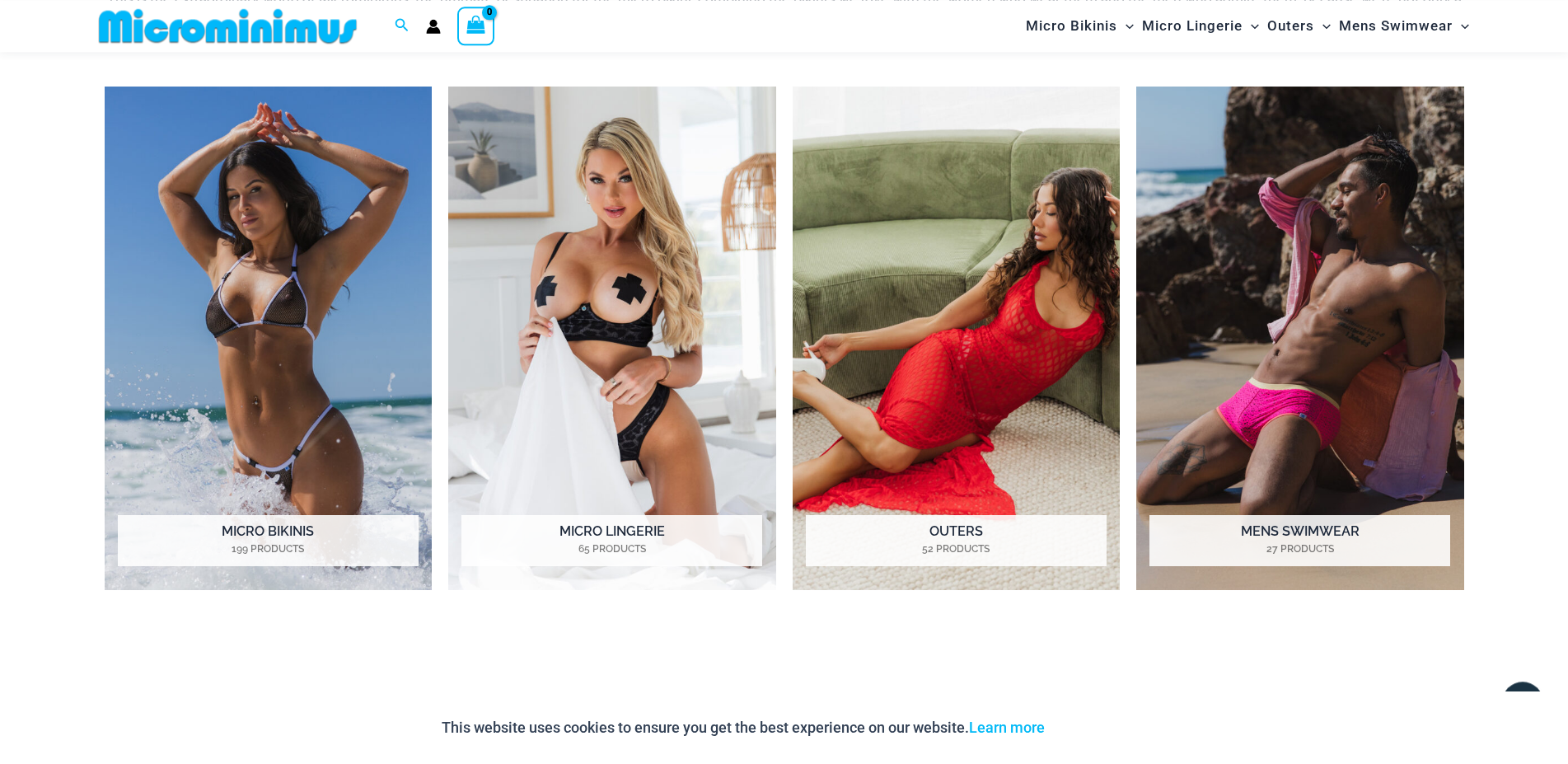
scroll to position [1504, 0]
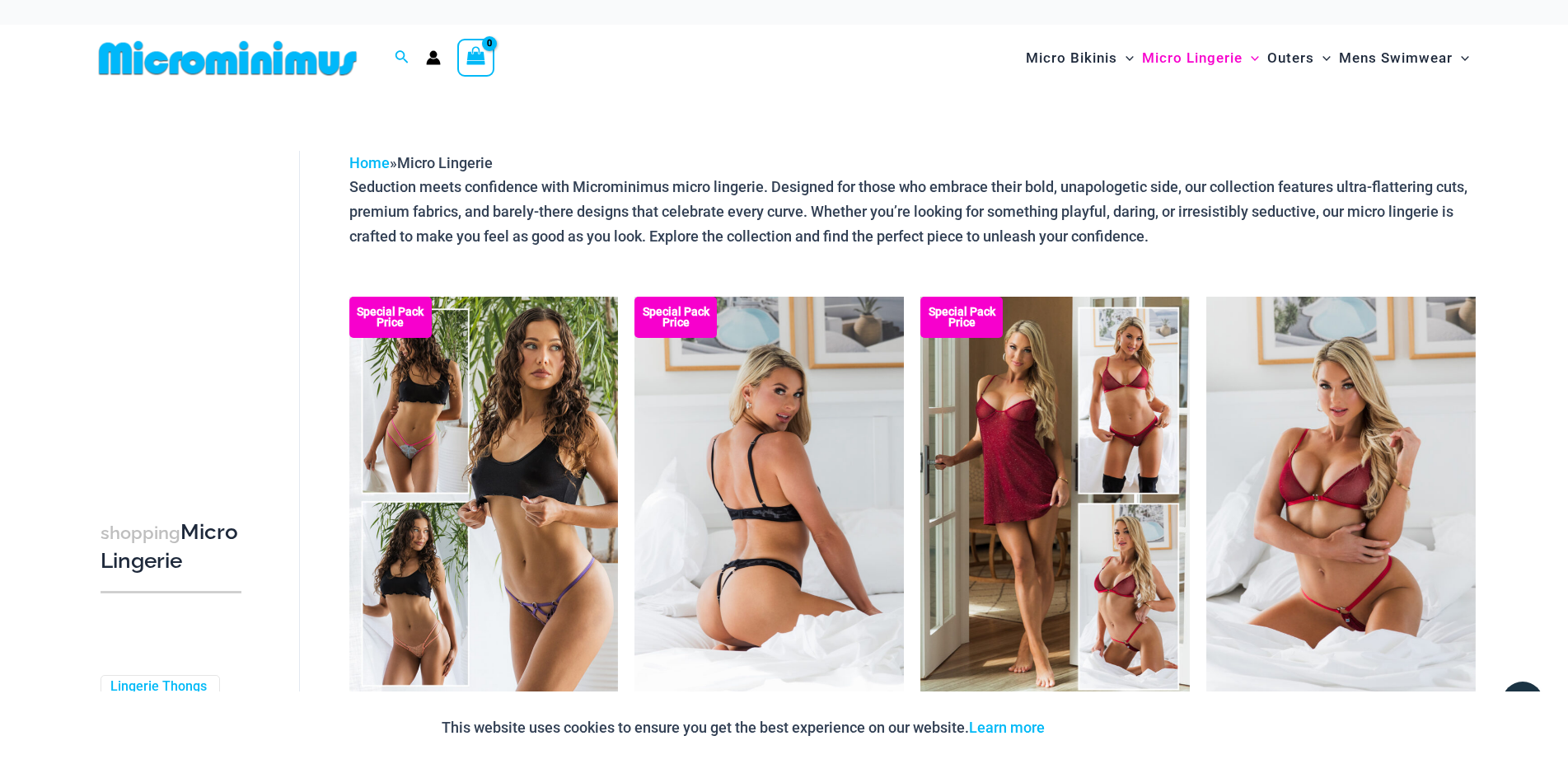
click at [723, 434] on img at bounding box center [769, 499] width 269 height 404
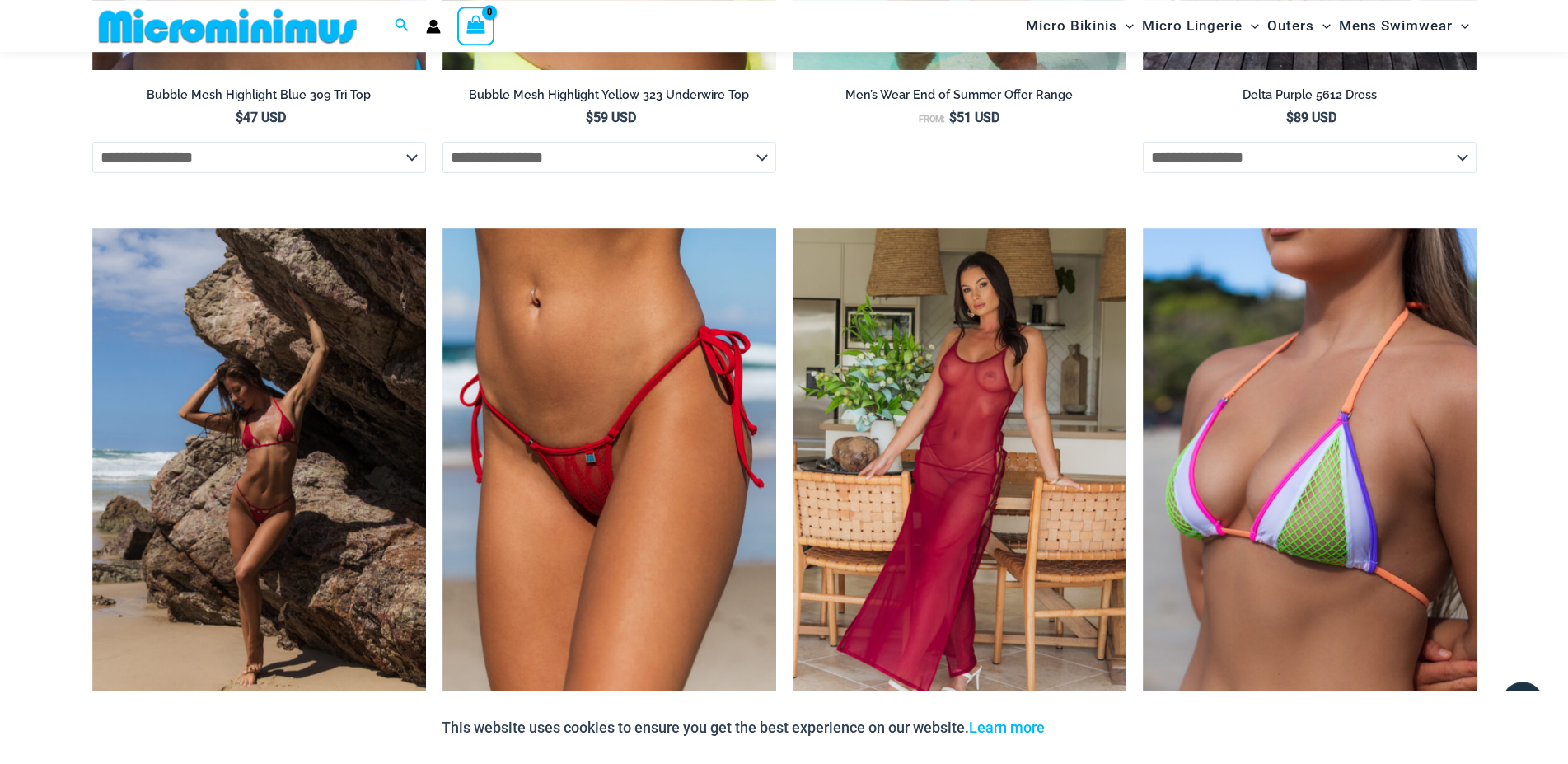
scroll to position [3601, 0]
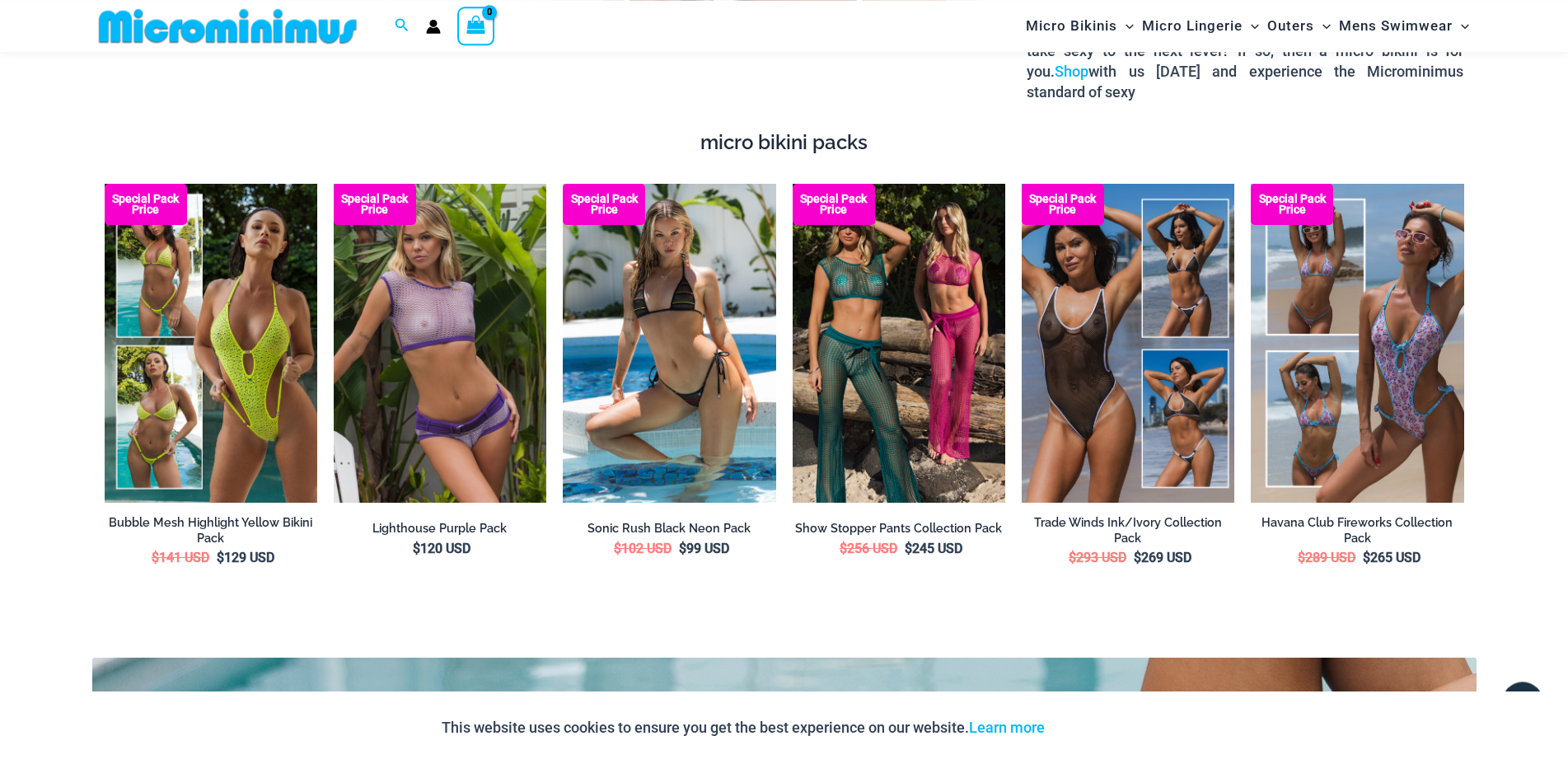
scroll to position [3182, 0]
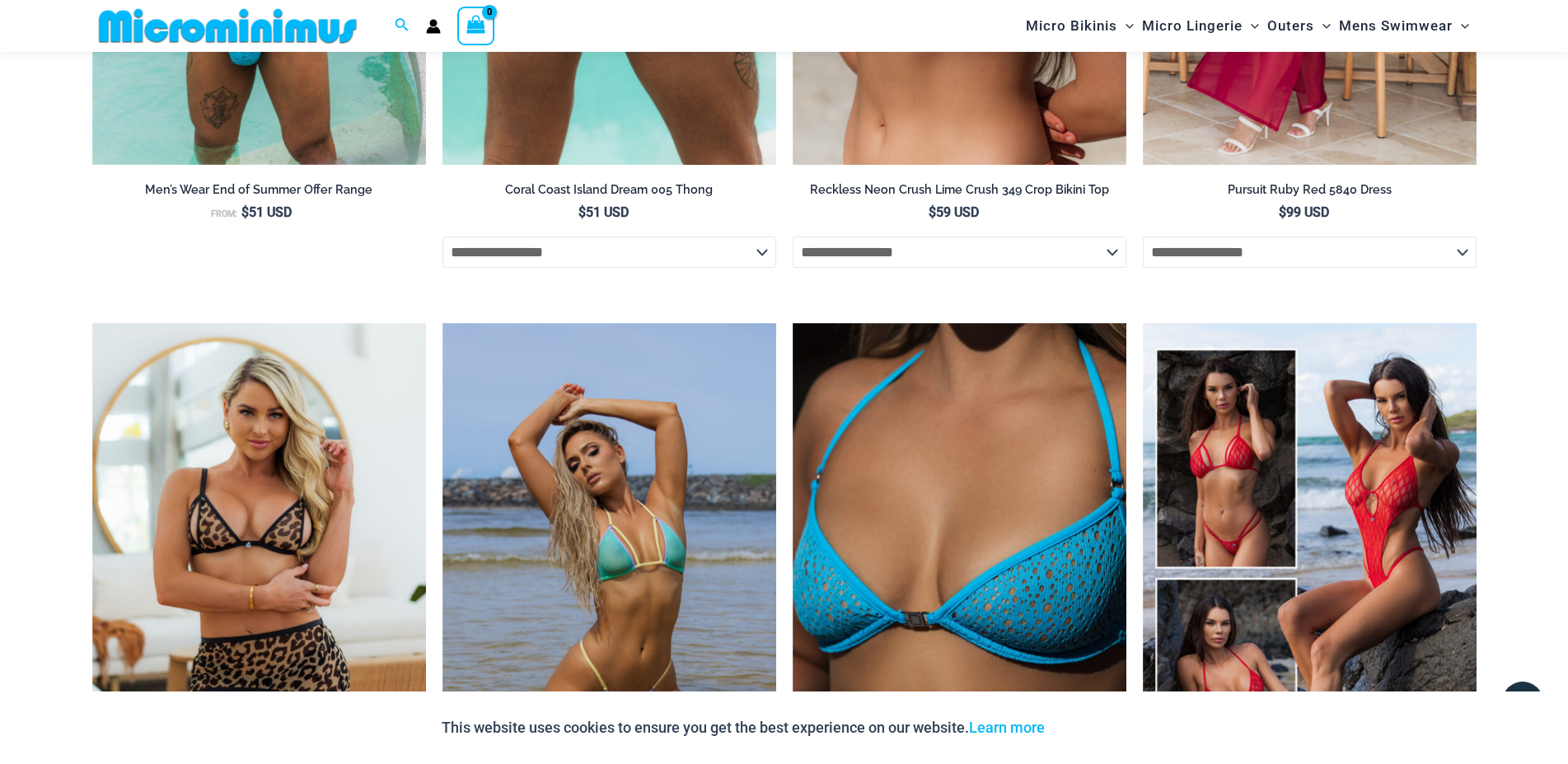
scroll to position [2850, 0]
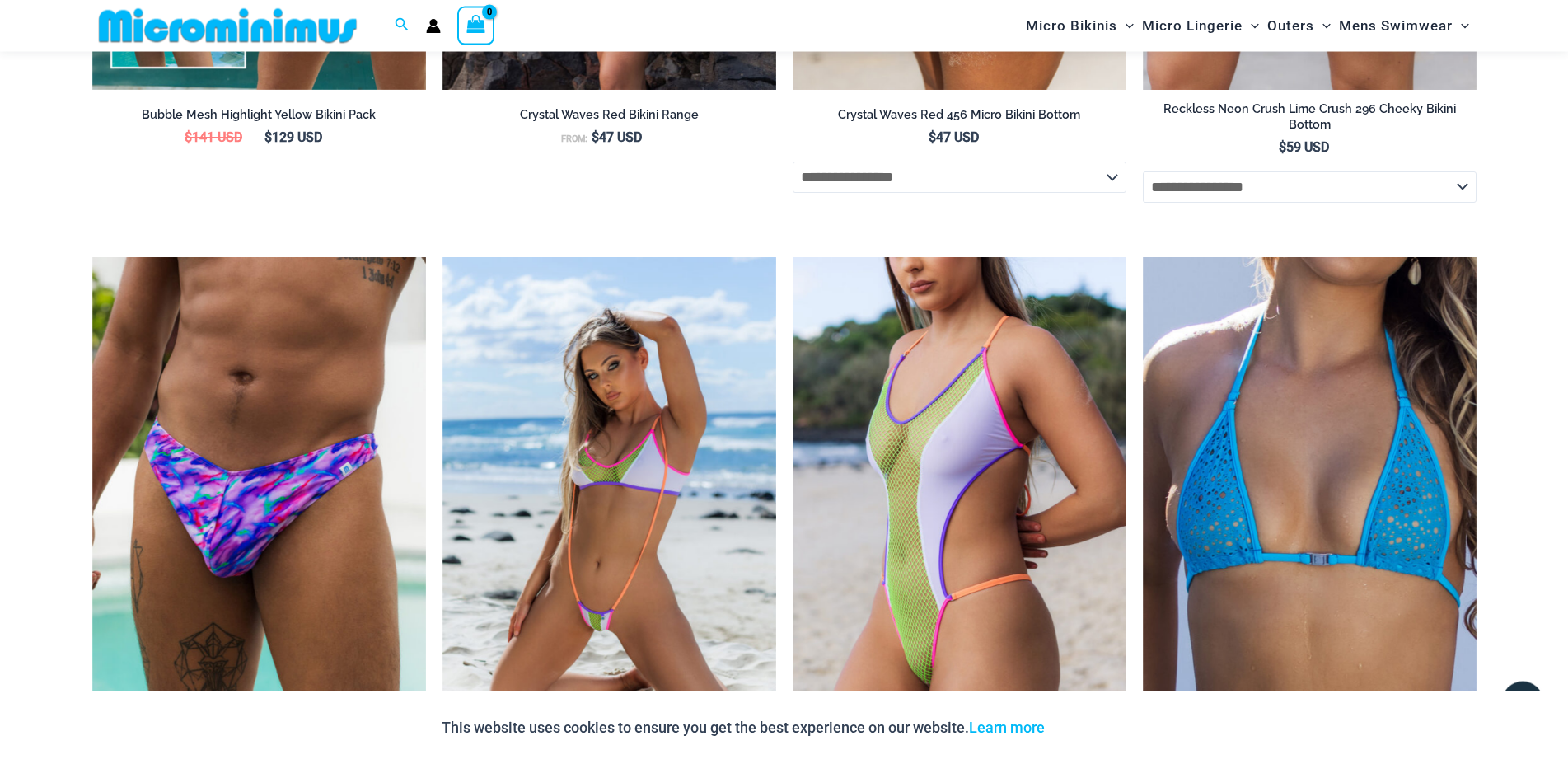
scroll to position [3097, 0]
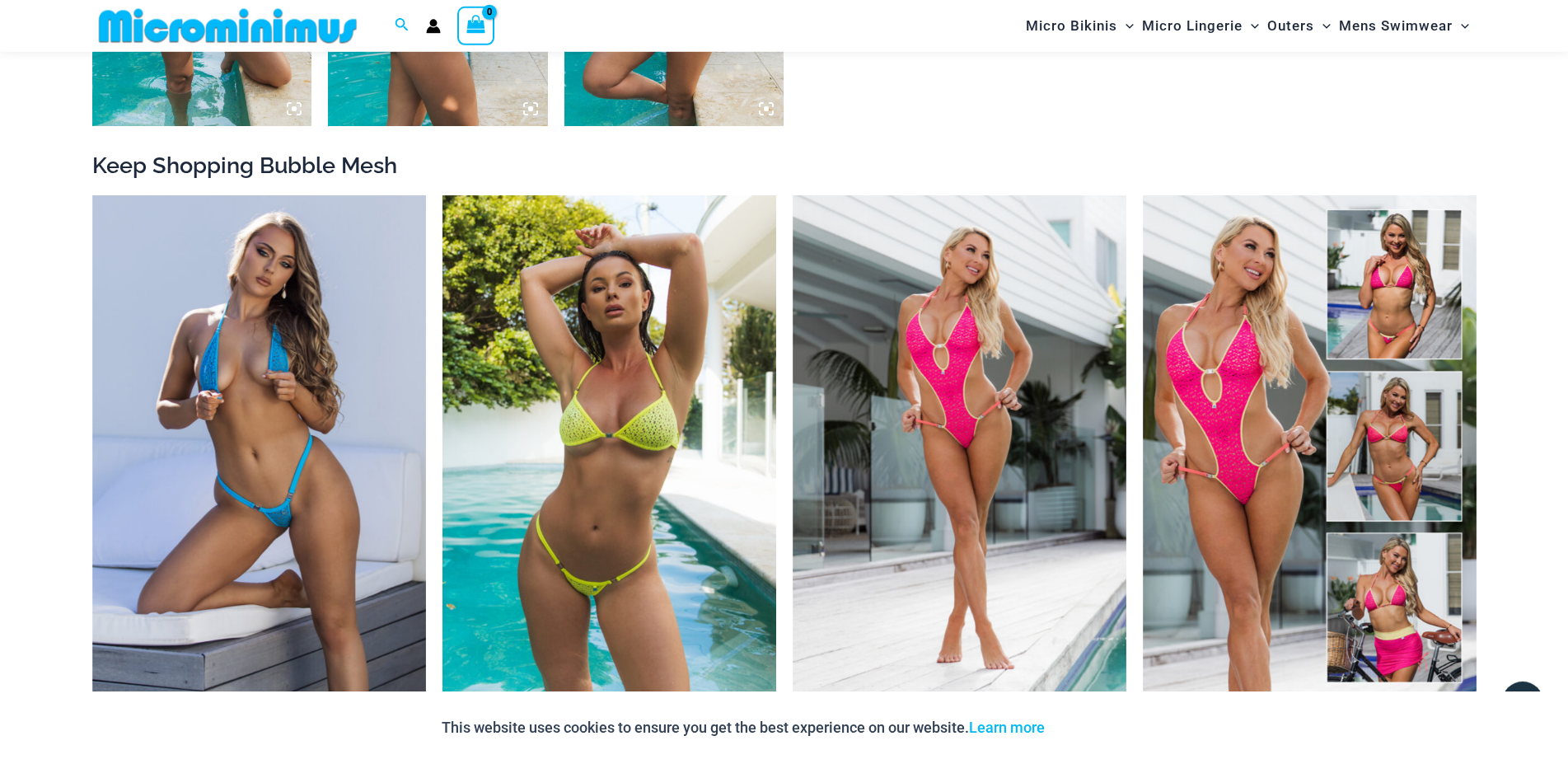
scroll to position [1841, 0]
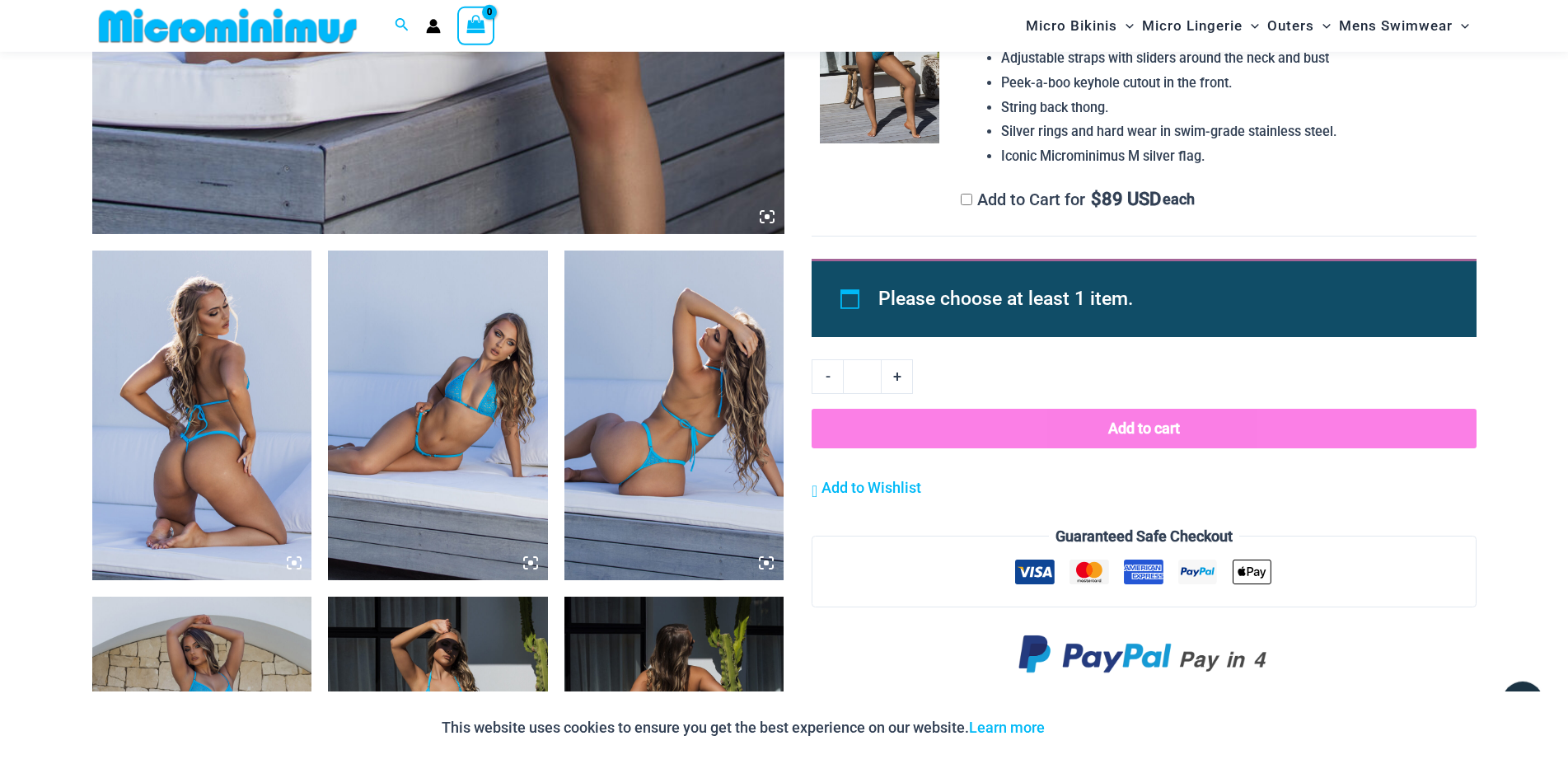
scroll to position [994, 0]
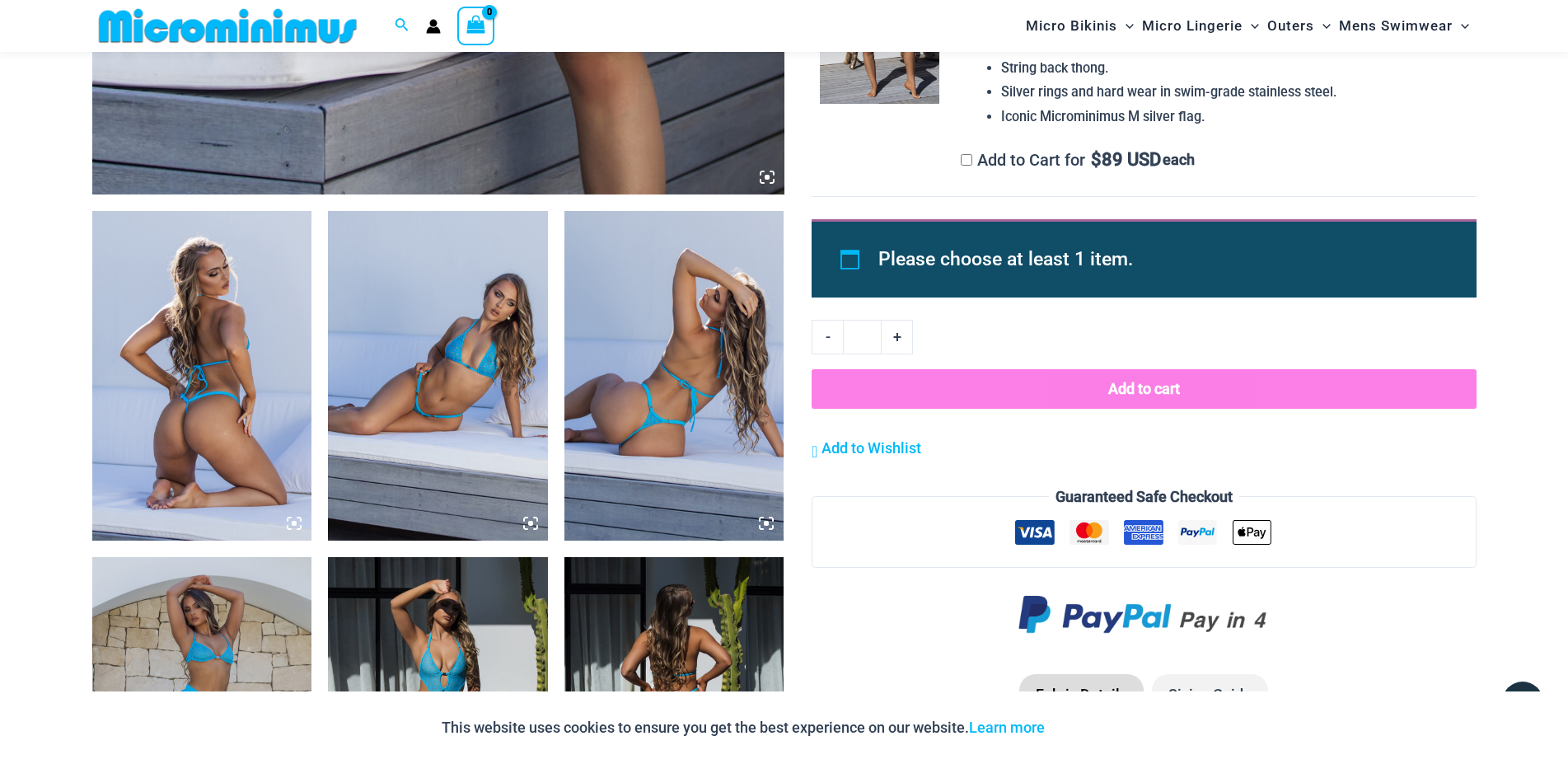
click at [627, 344] on img at bounding box center [674, 376] width 220 height 330
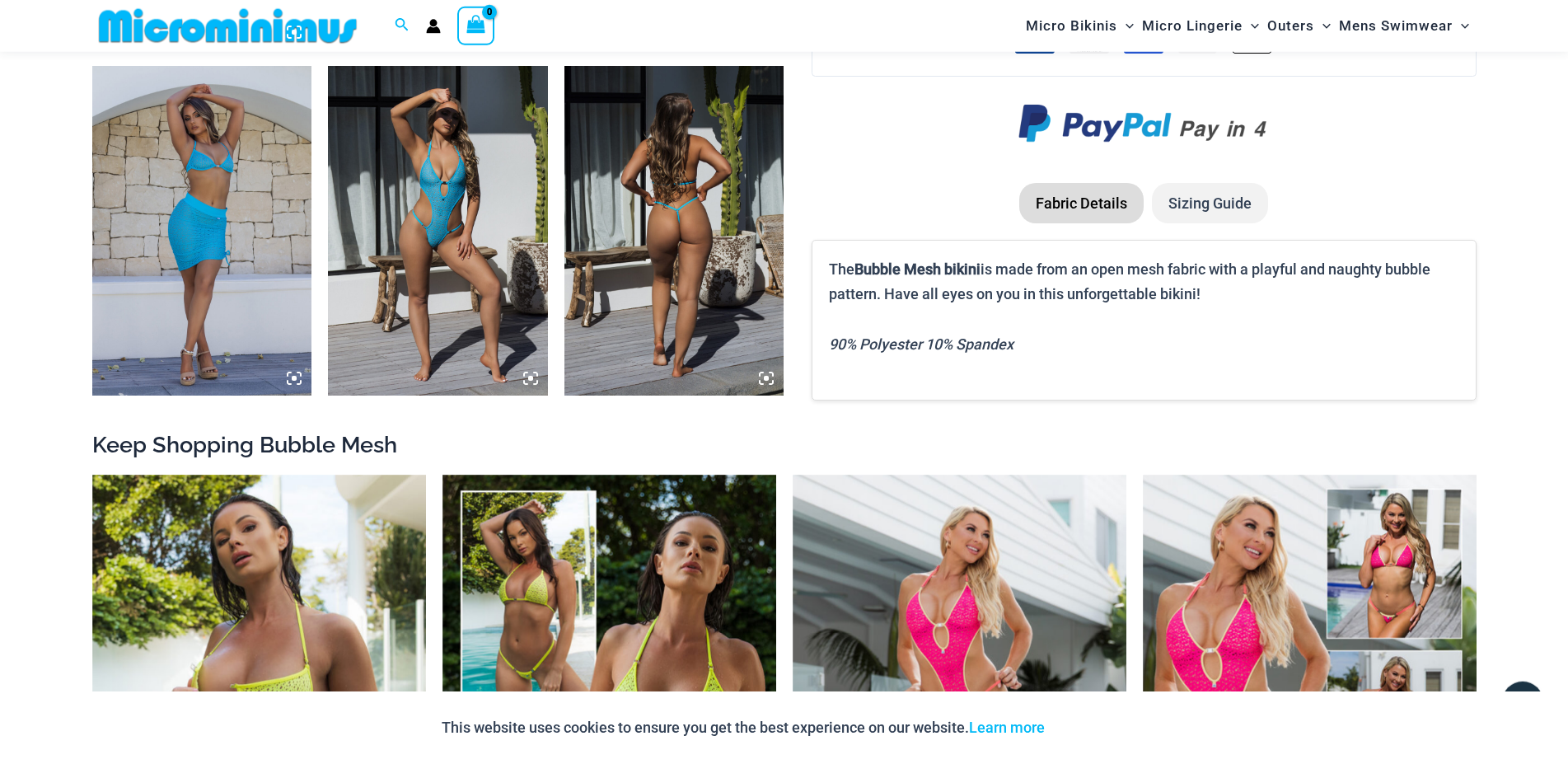
scroll to position [1681, 0]
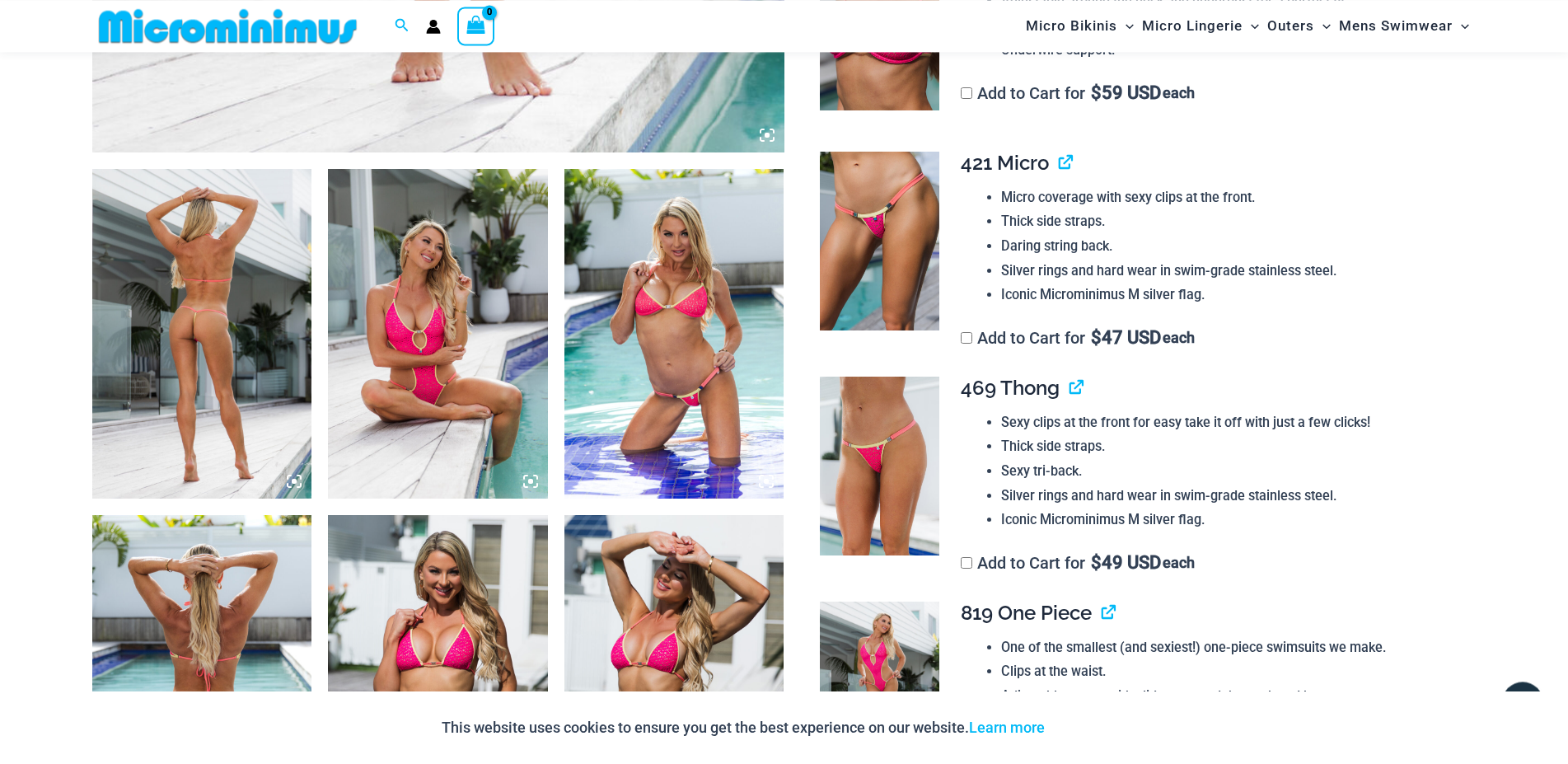
scroll to position [1510, 0]
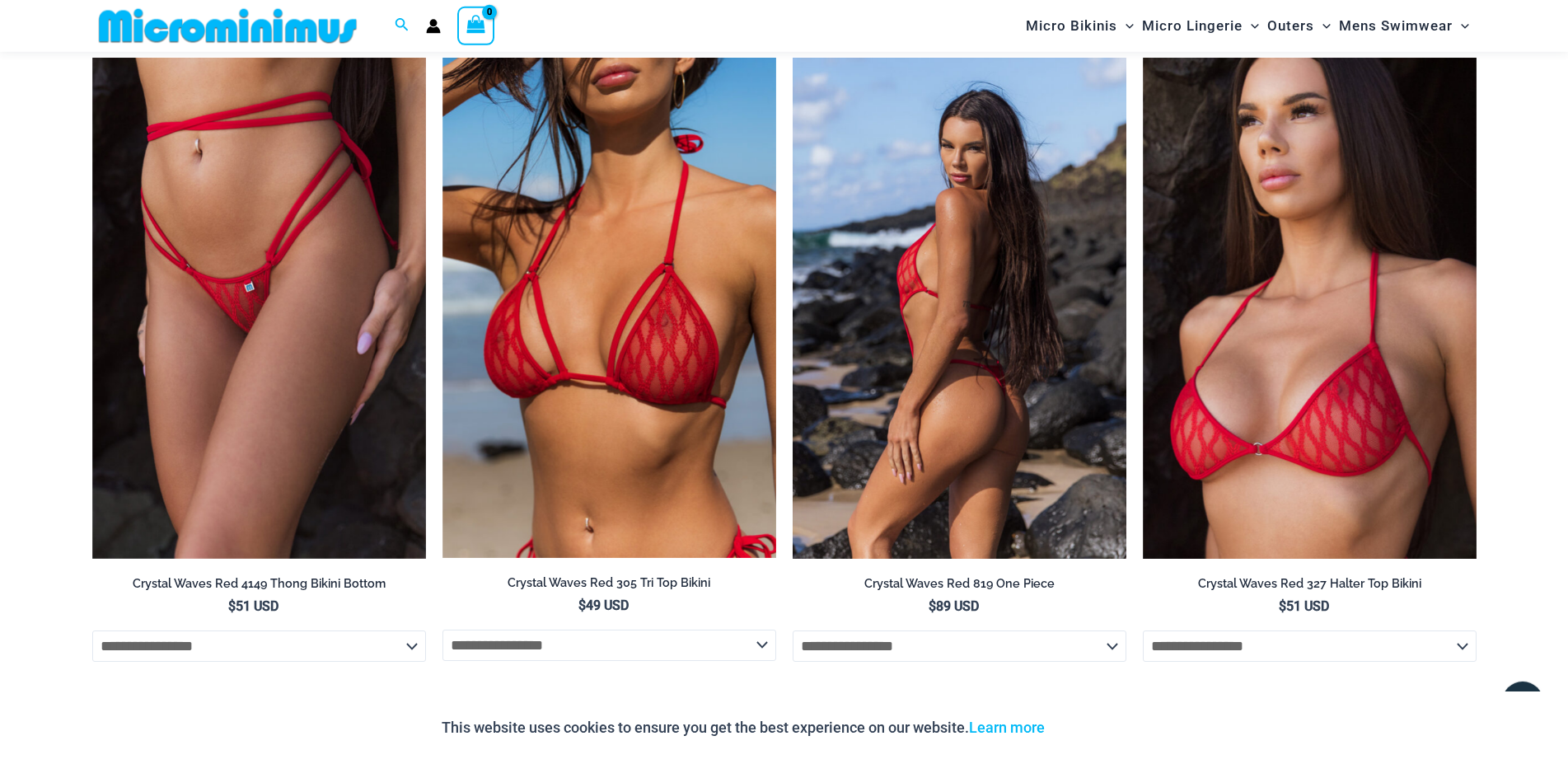
scroll to position [1924, 0]
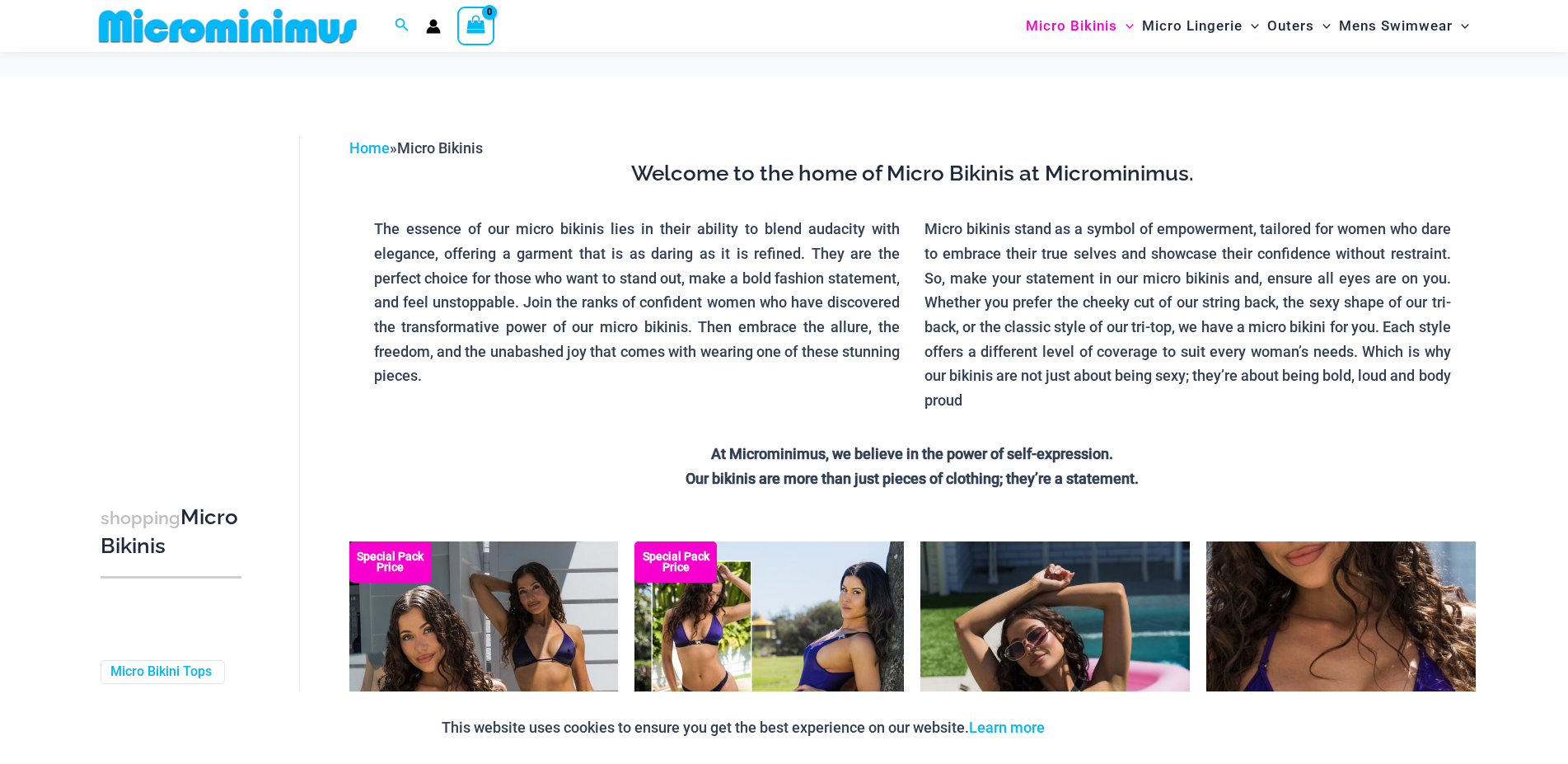
scroll to position [332, 0]
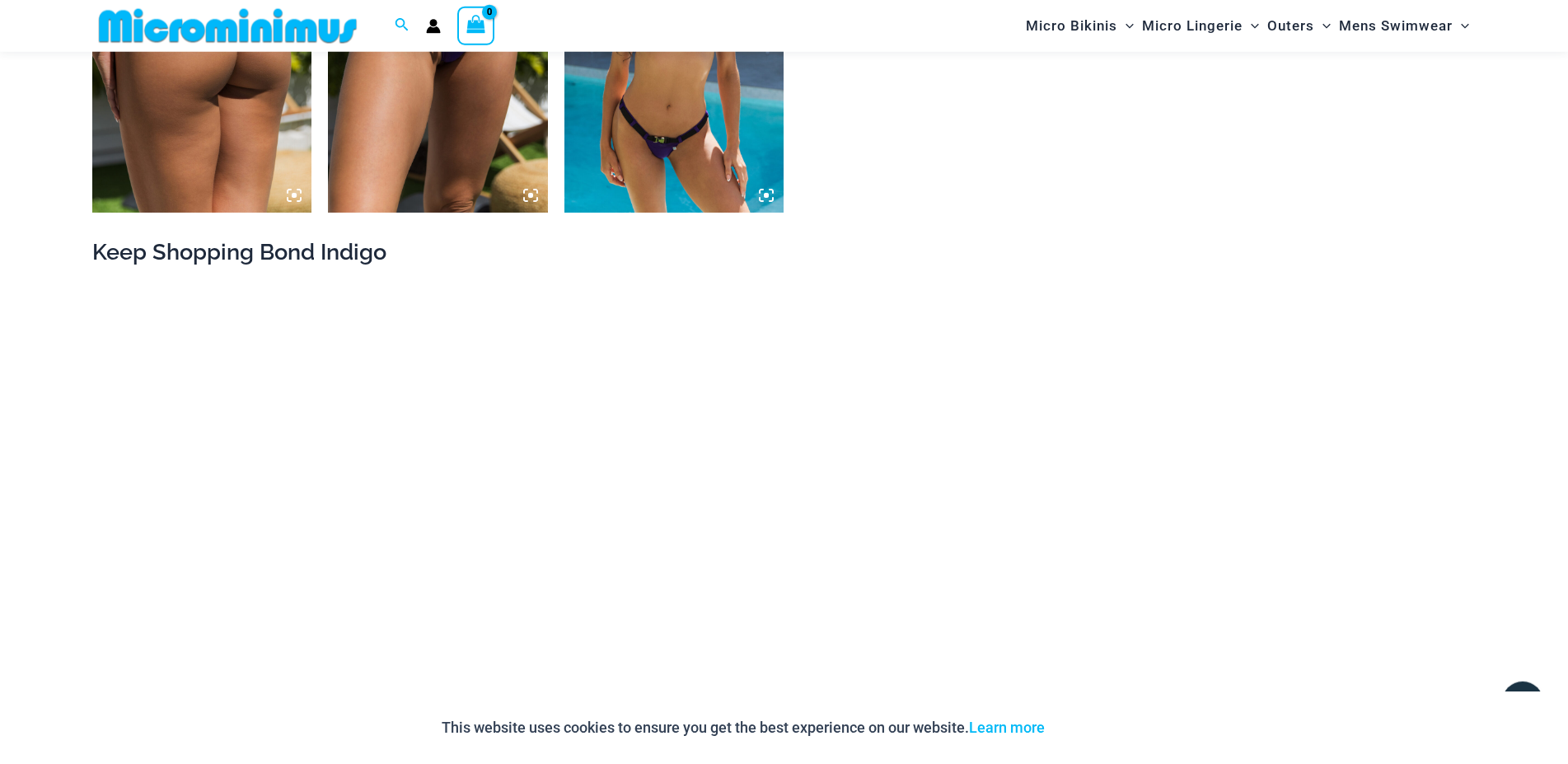
scroll to position [2850, 0]
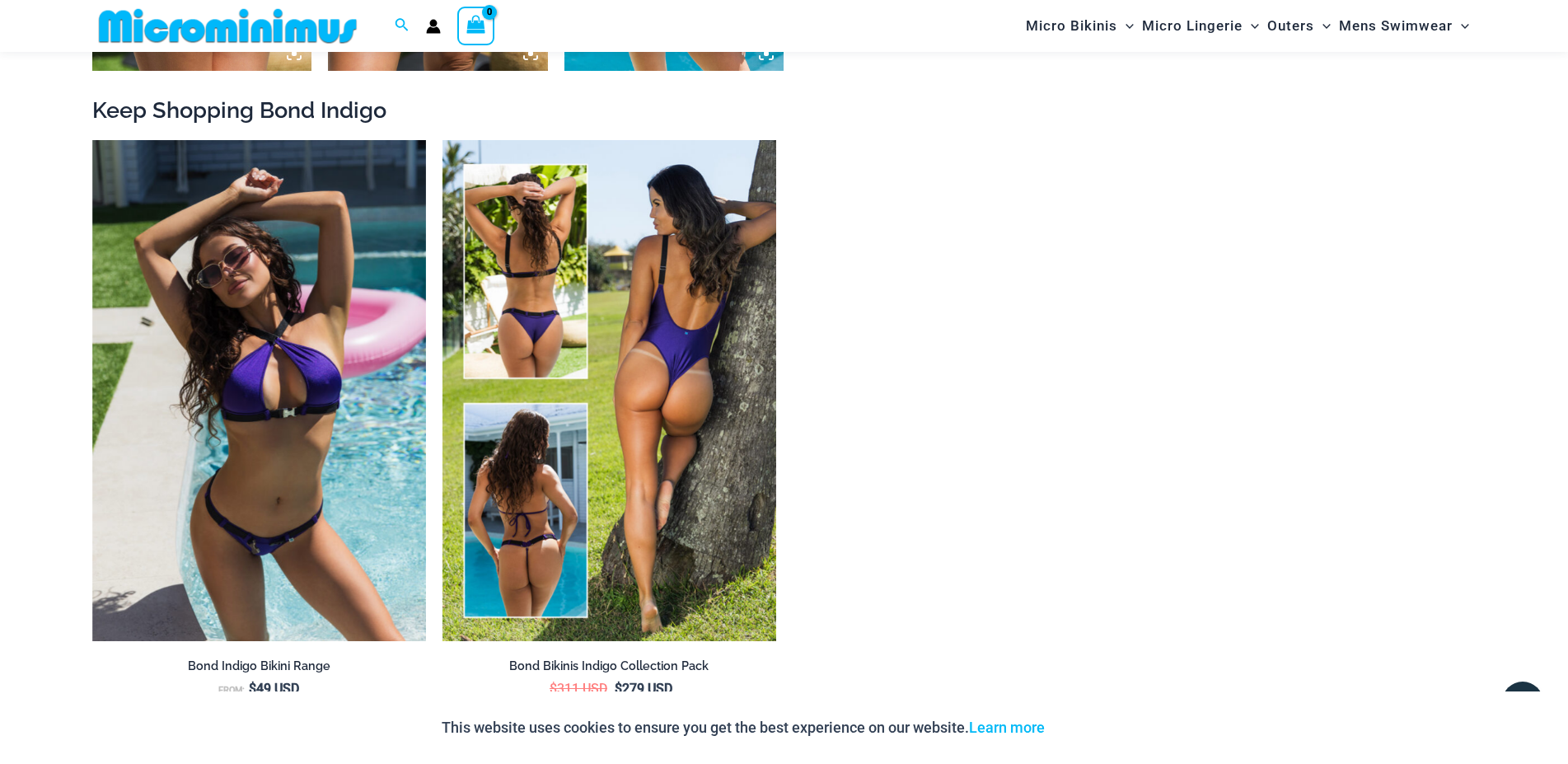
click at [613, 313] on img at bounding box center [609, 391] width 334 height 502
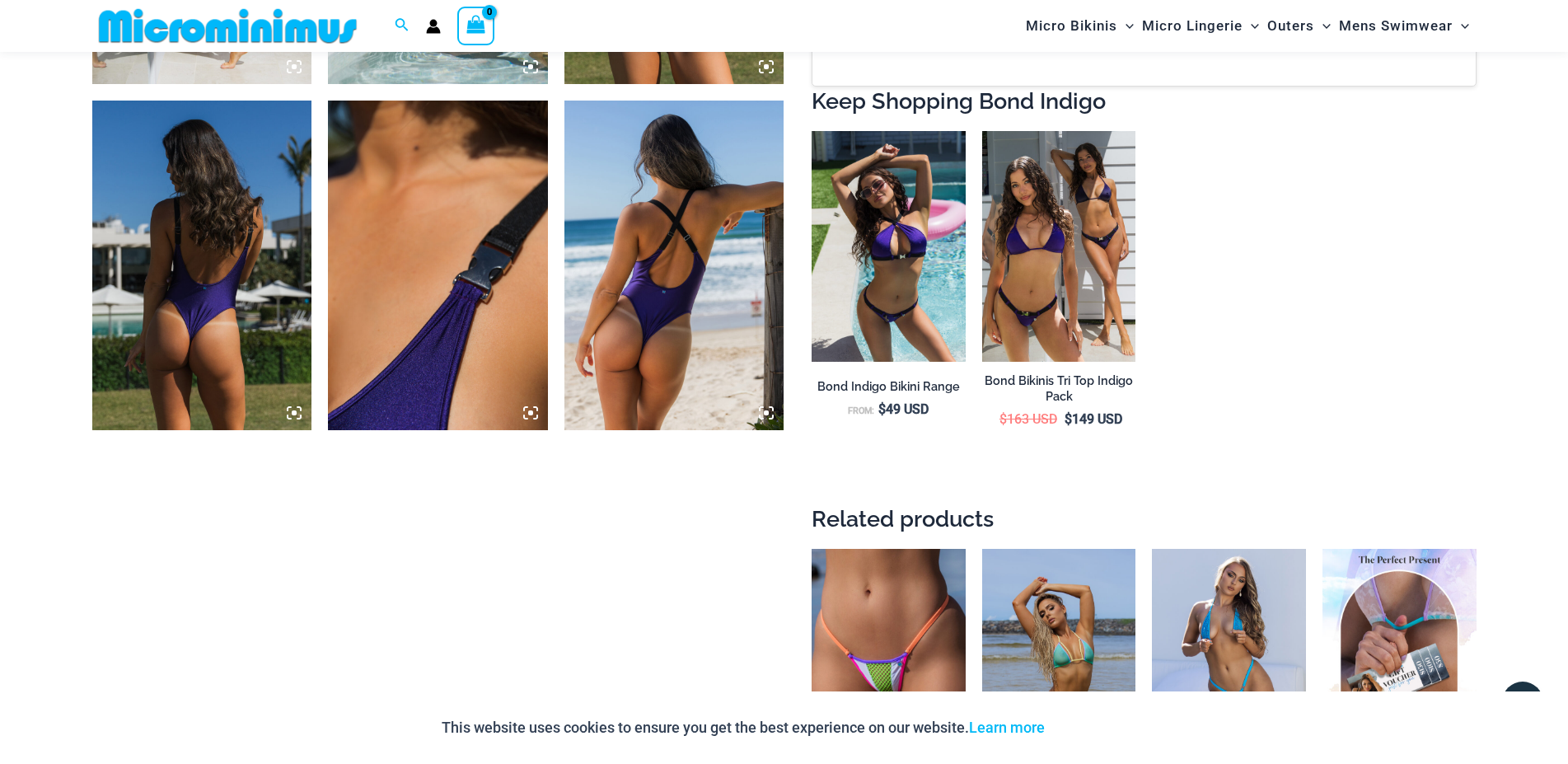
scroll to position [3603, 0]
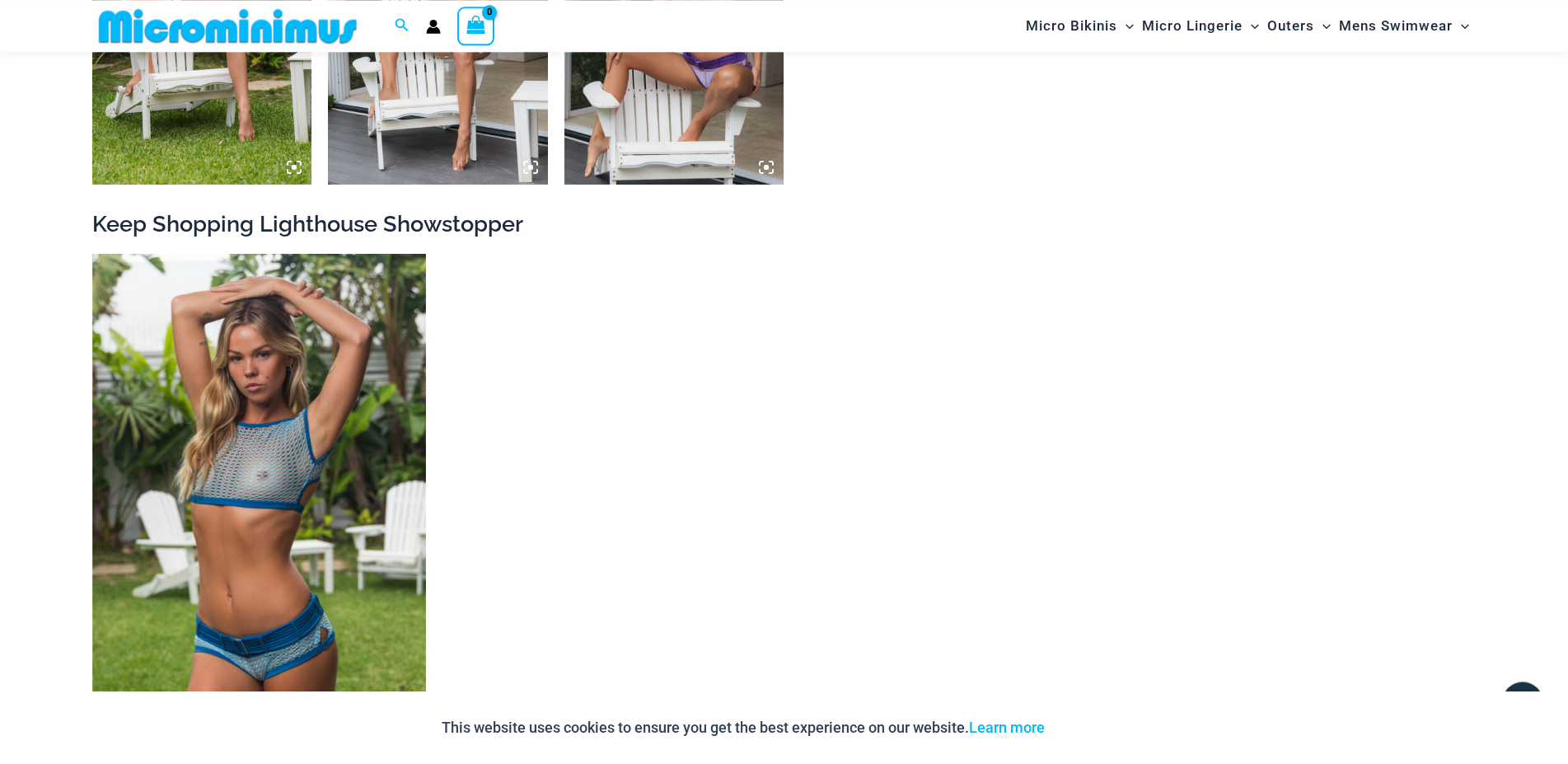
scroll to position [2088, 0]
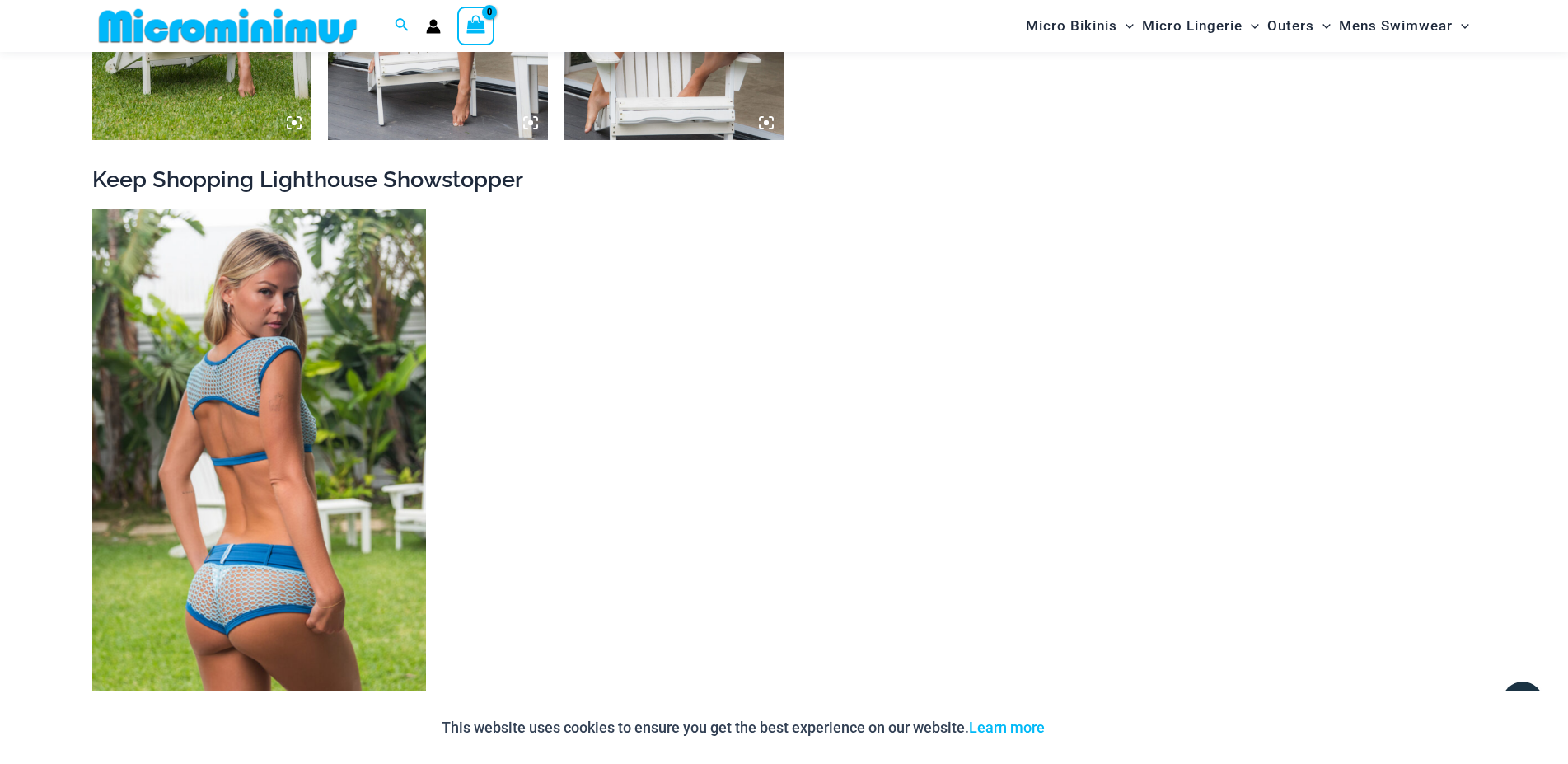
click at [385, 382] on img at bounding box center [258, 460] width 334 height 502
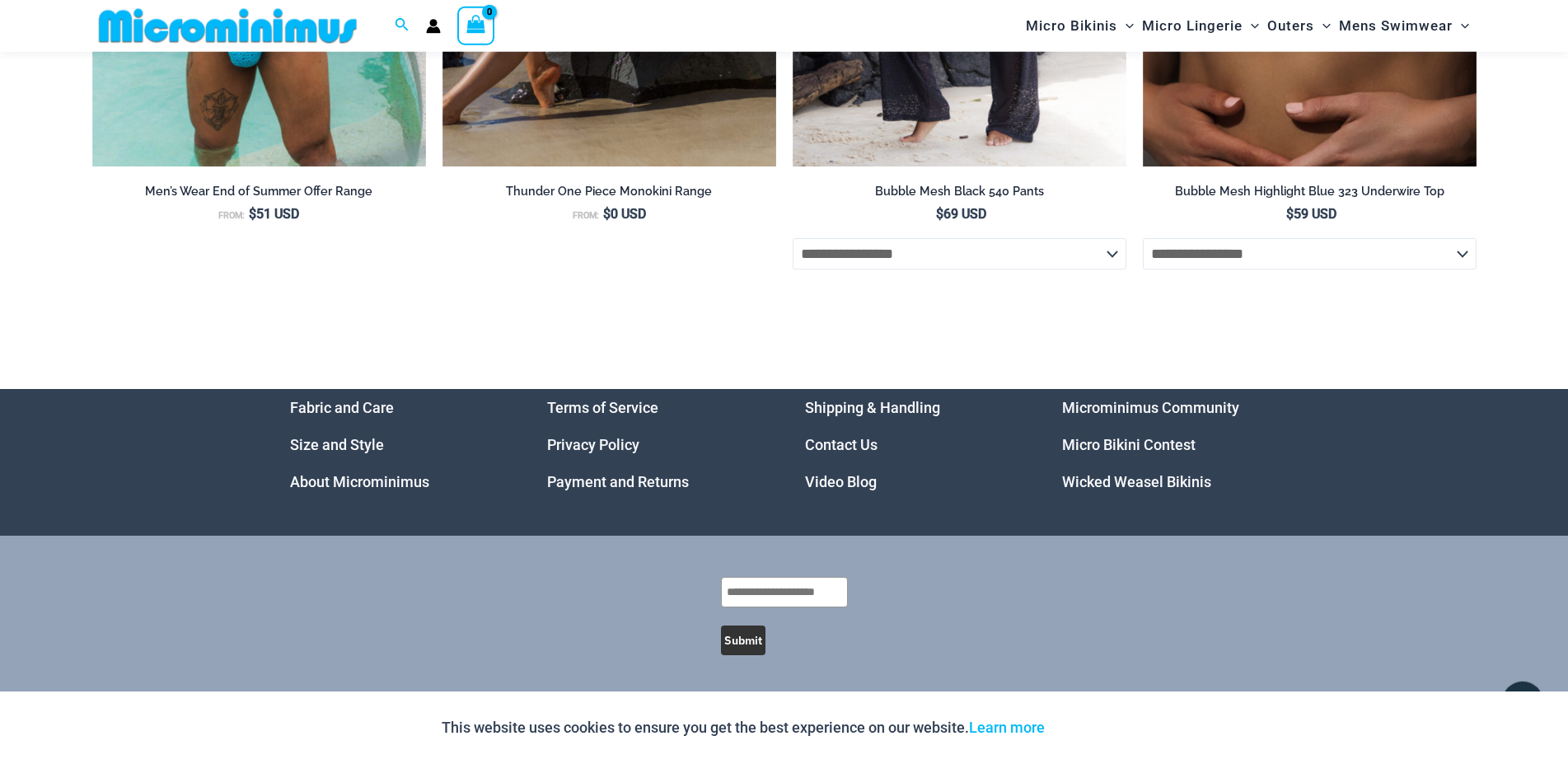
scroll to position [5322, 0]
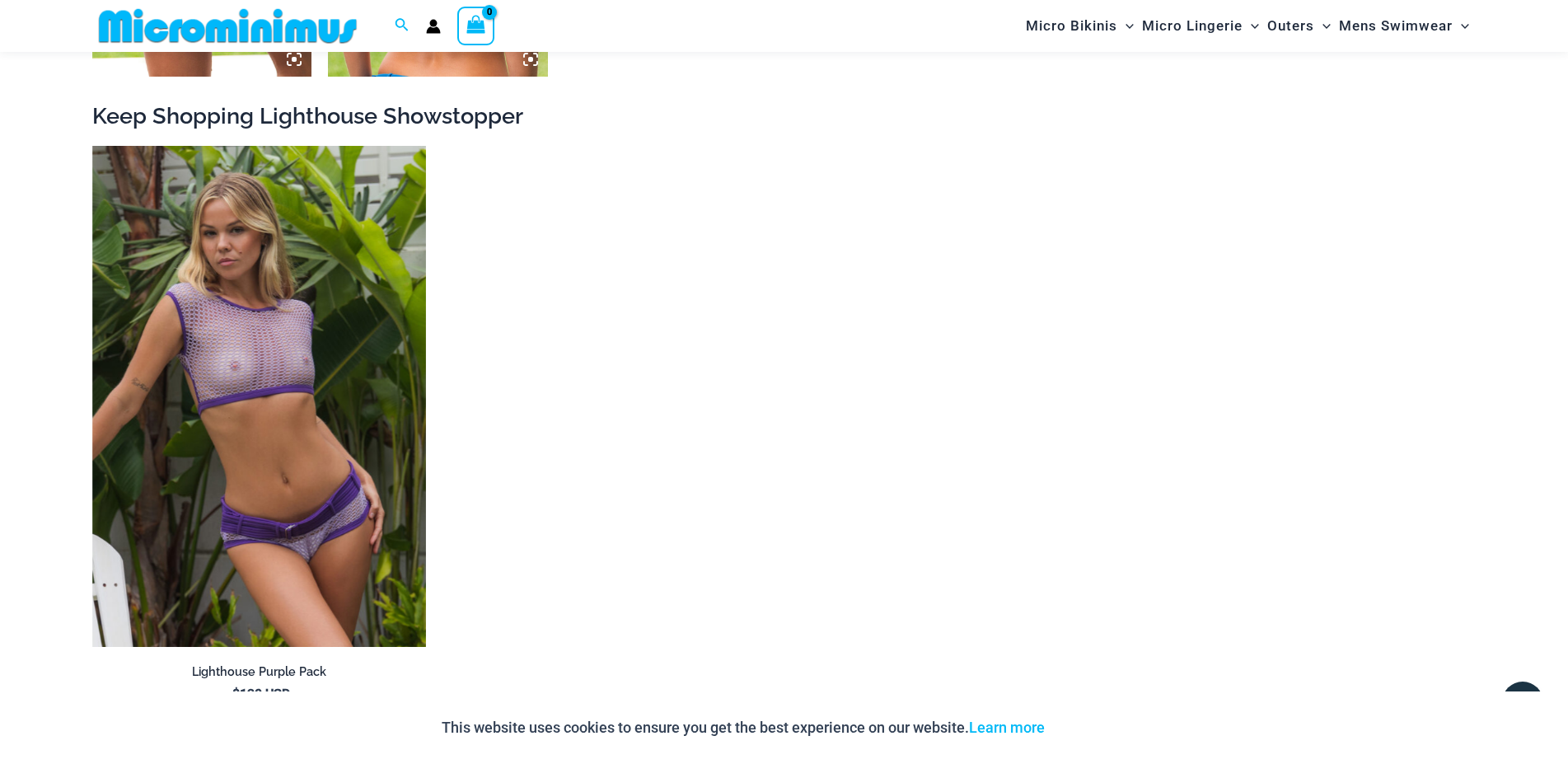
scroll to position [2175, 0]
